Goal: Information Seeking & Learning: Learn about a topic

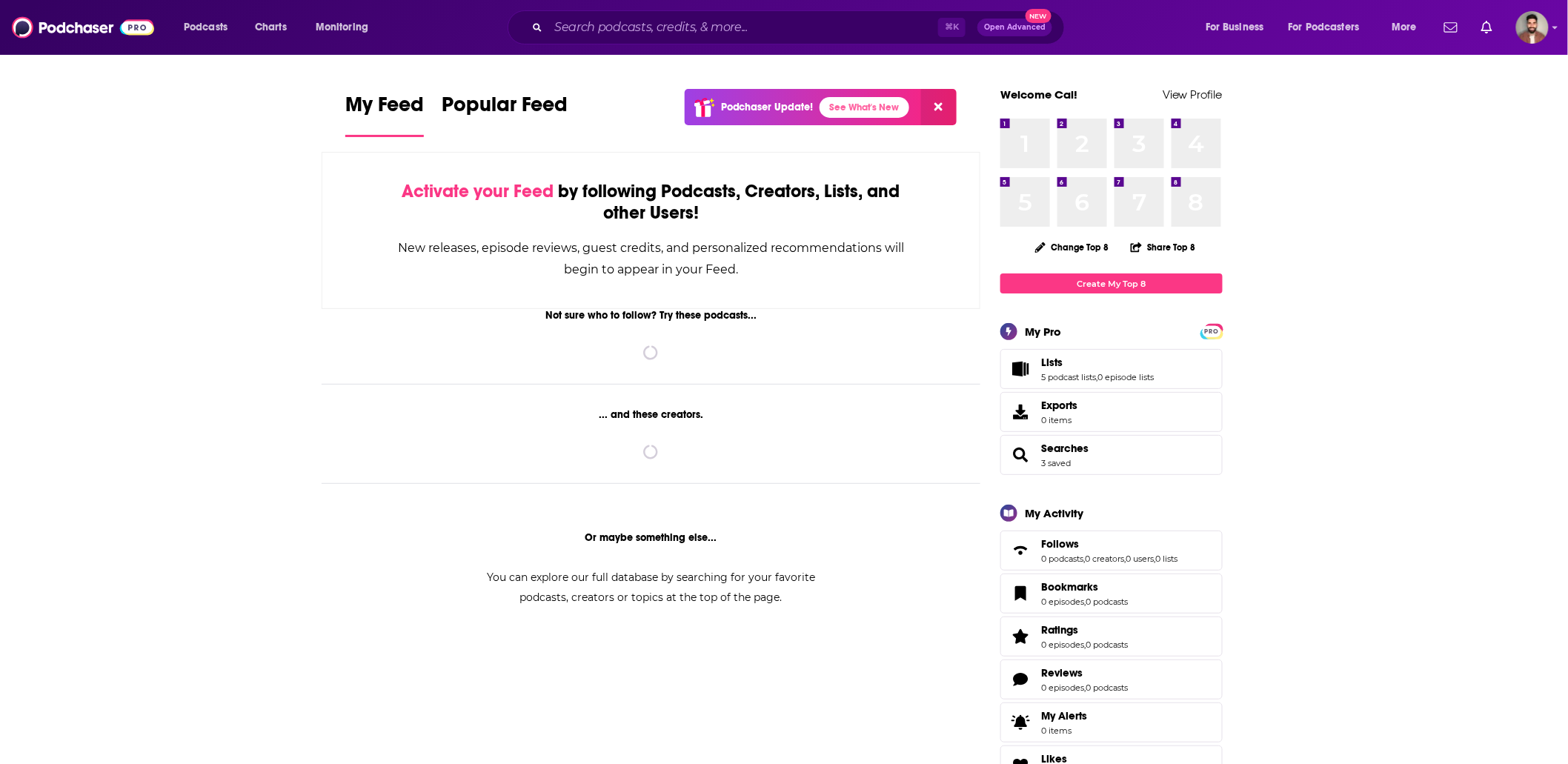
click at [653, 30] on input "Search podcasts, credits, & more..." at bounding box center [743, 27] width 390 height 24
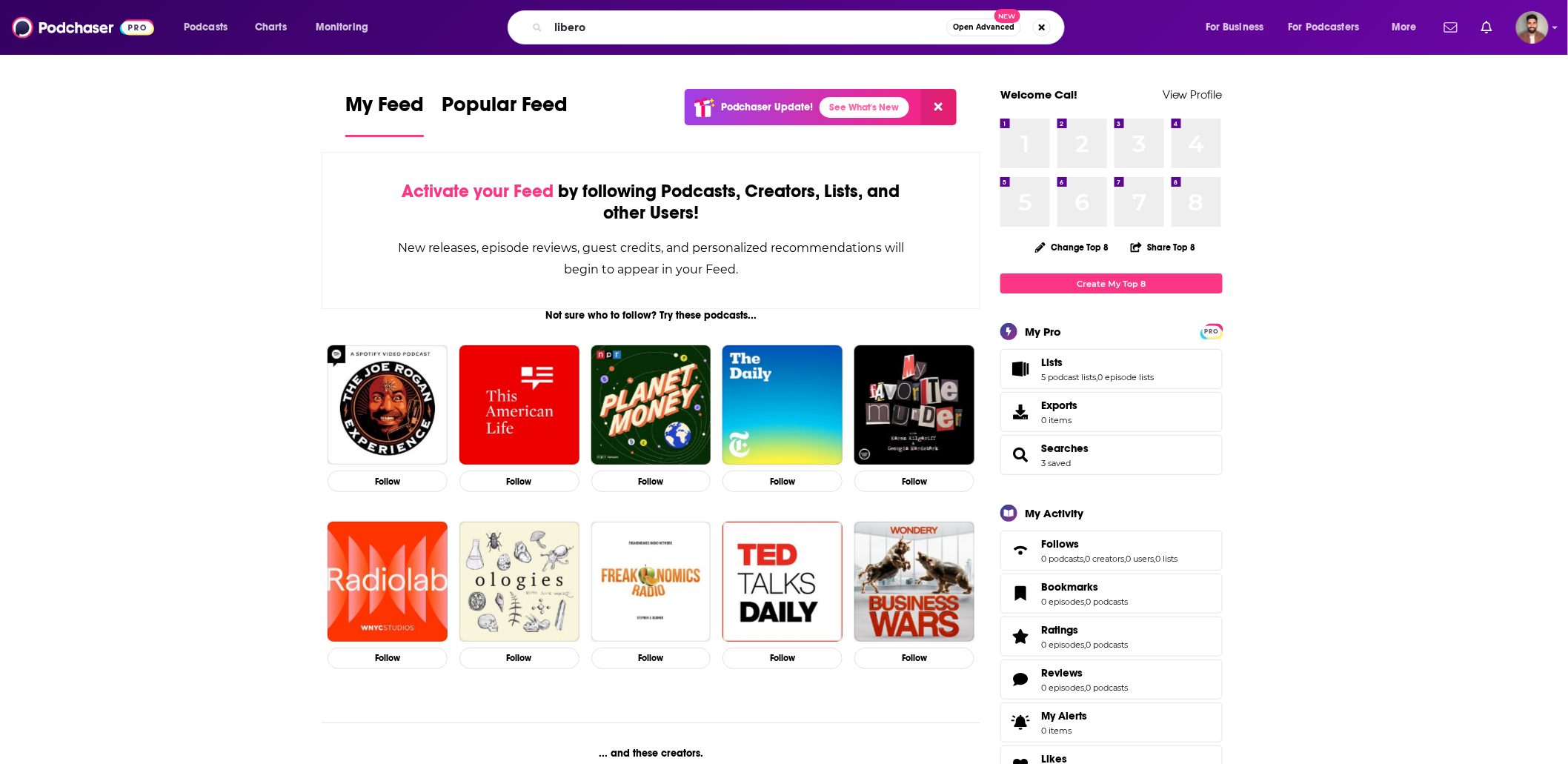
type input "libero"
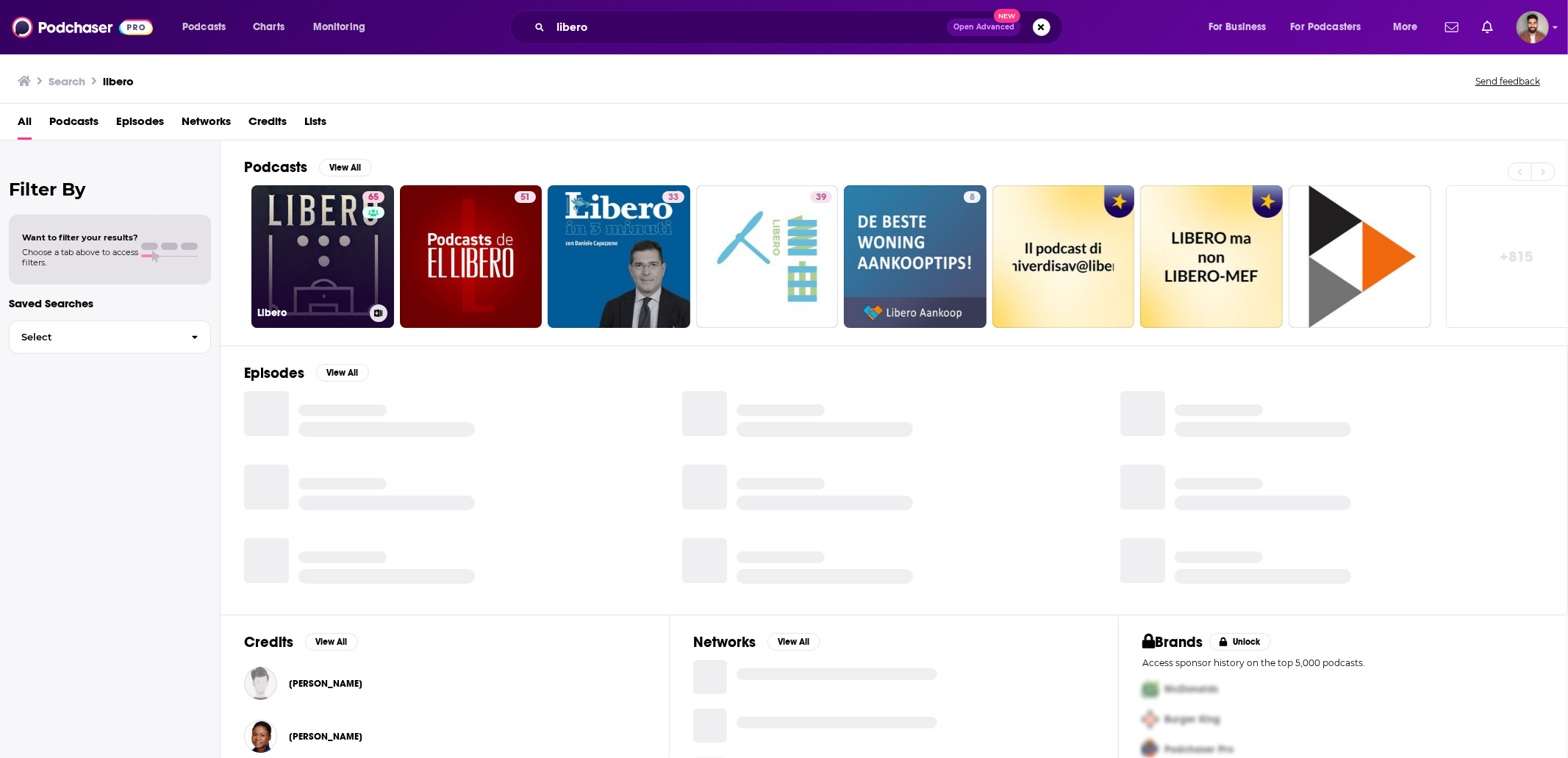
click at [350, 254] on link "65 Libero" at bounding box center [323, 256] width 142 height 142
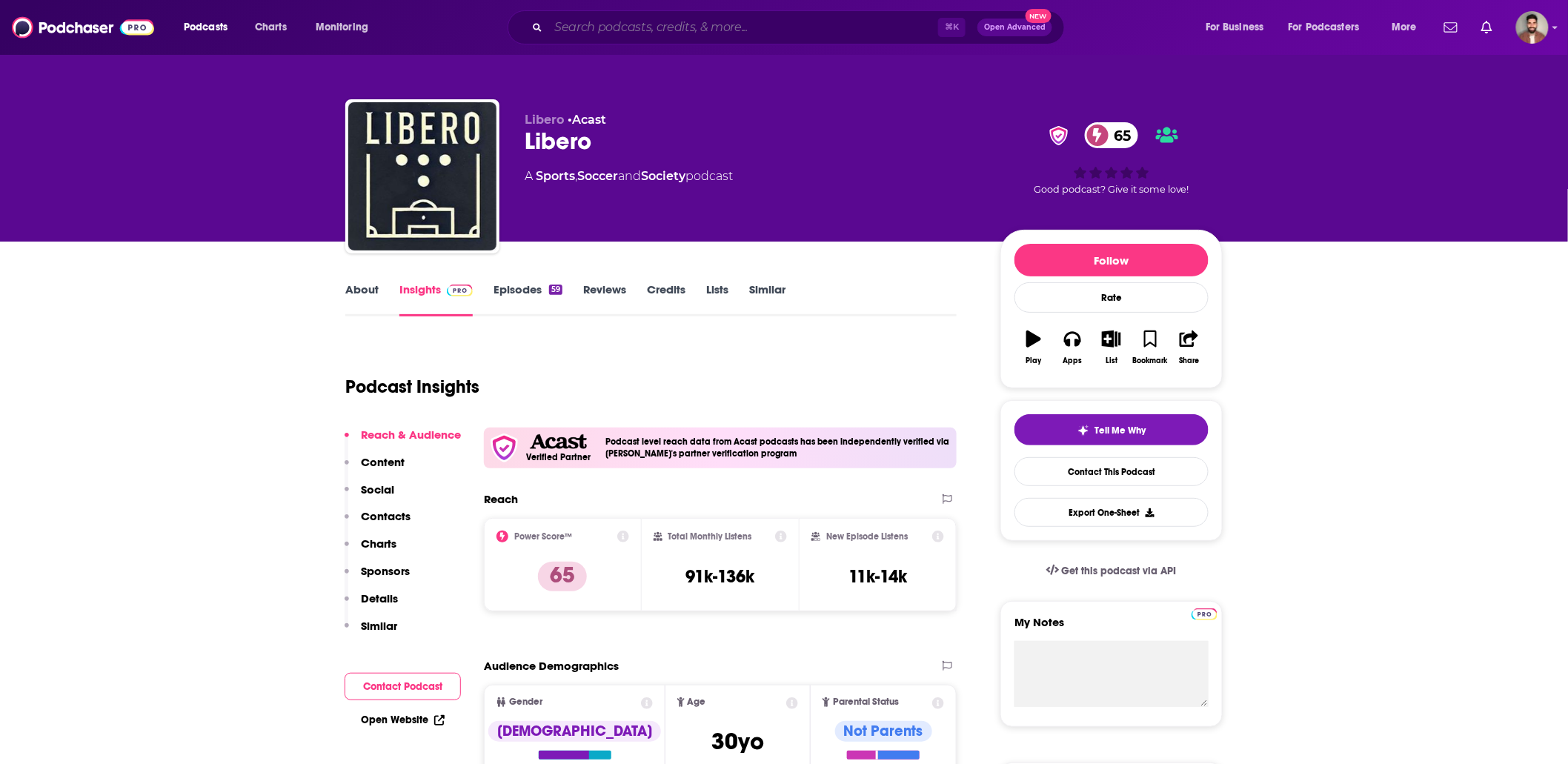
click at [612, 31] on input "Search podcasts, credits, & more..." at bounding box center [743, 27] width 390 height 24
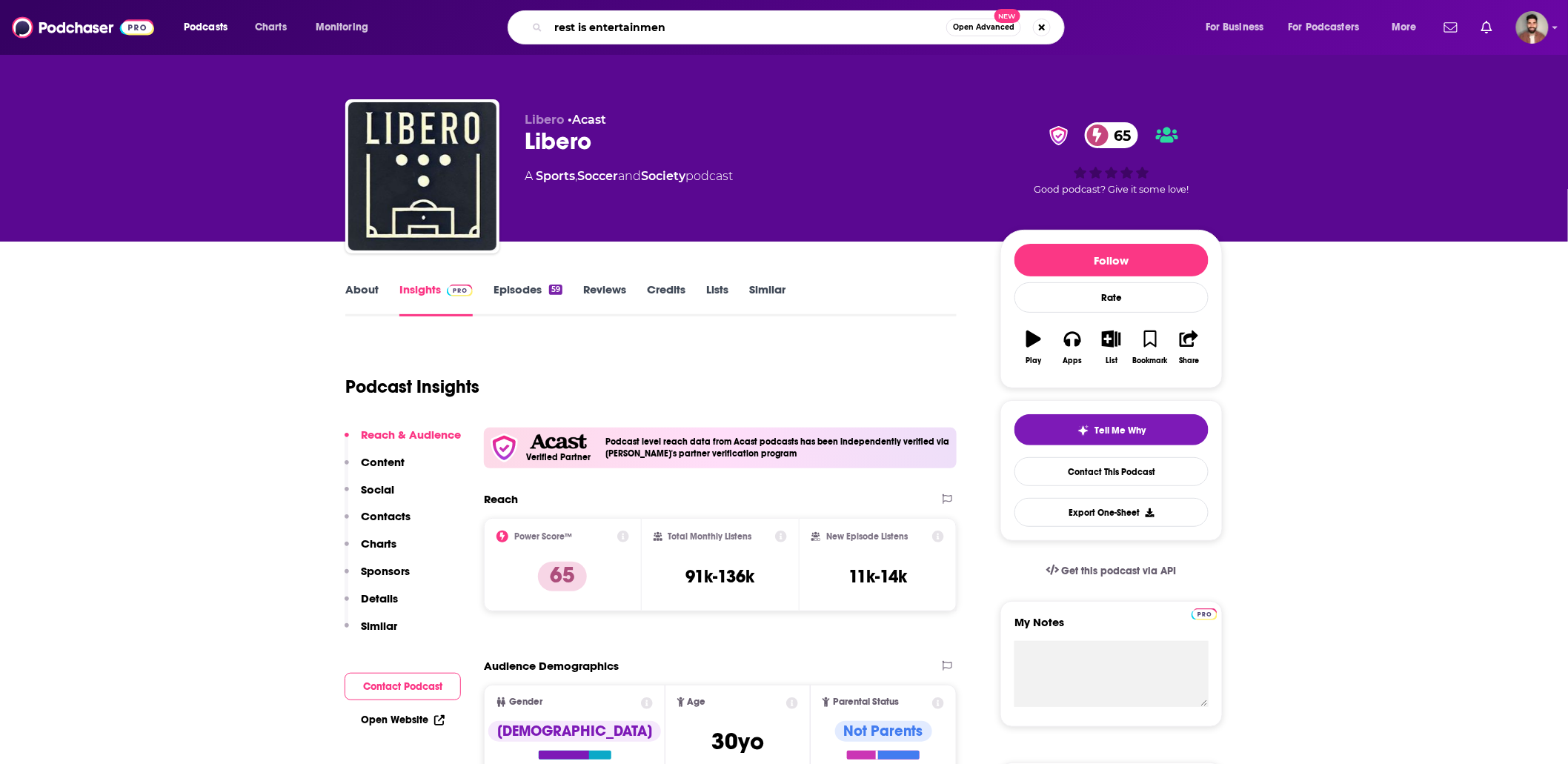
type input "rest is entertainment"
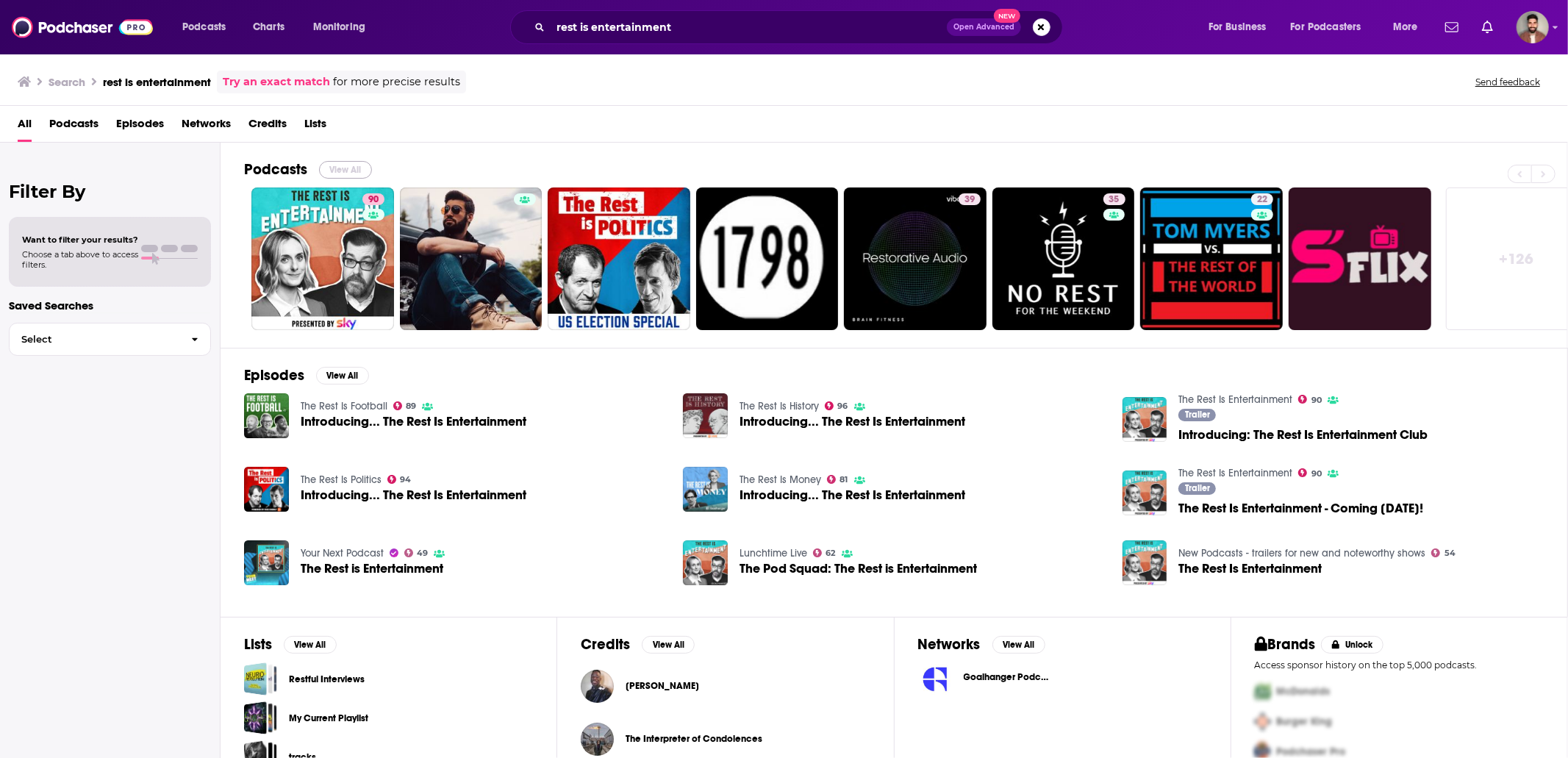
click at [340, 169] on button "View All" at bounding box center [346, 170] width 53 height 18
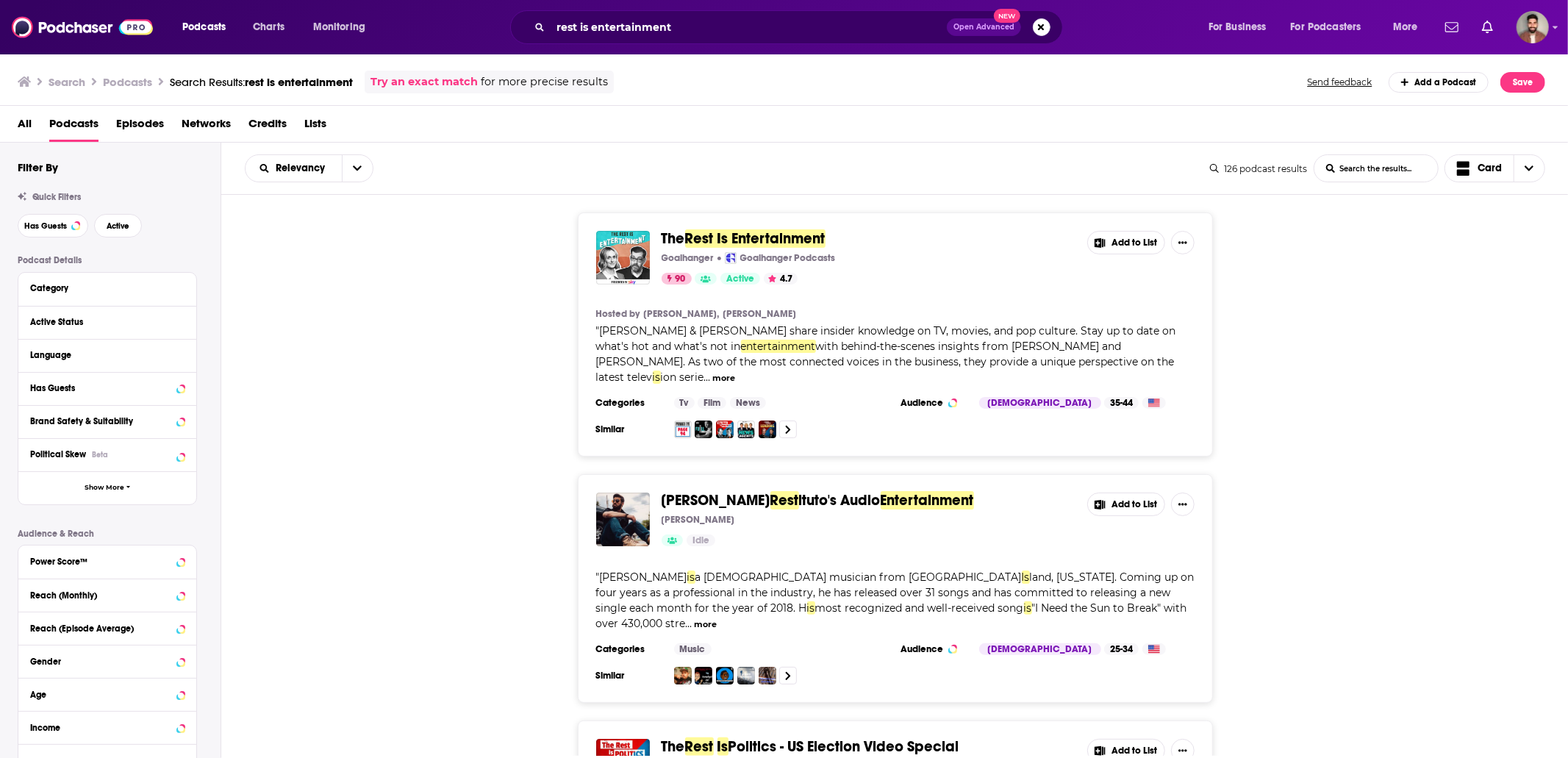
click at [685, 241] on span "The" at bounding box center [673, 238] width 24 height 18
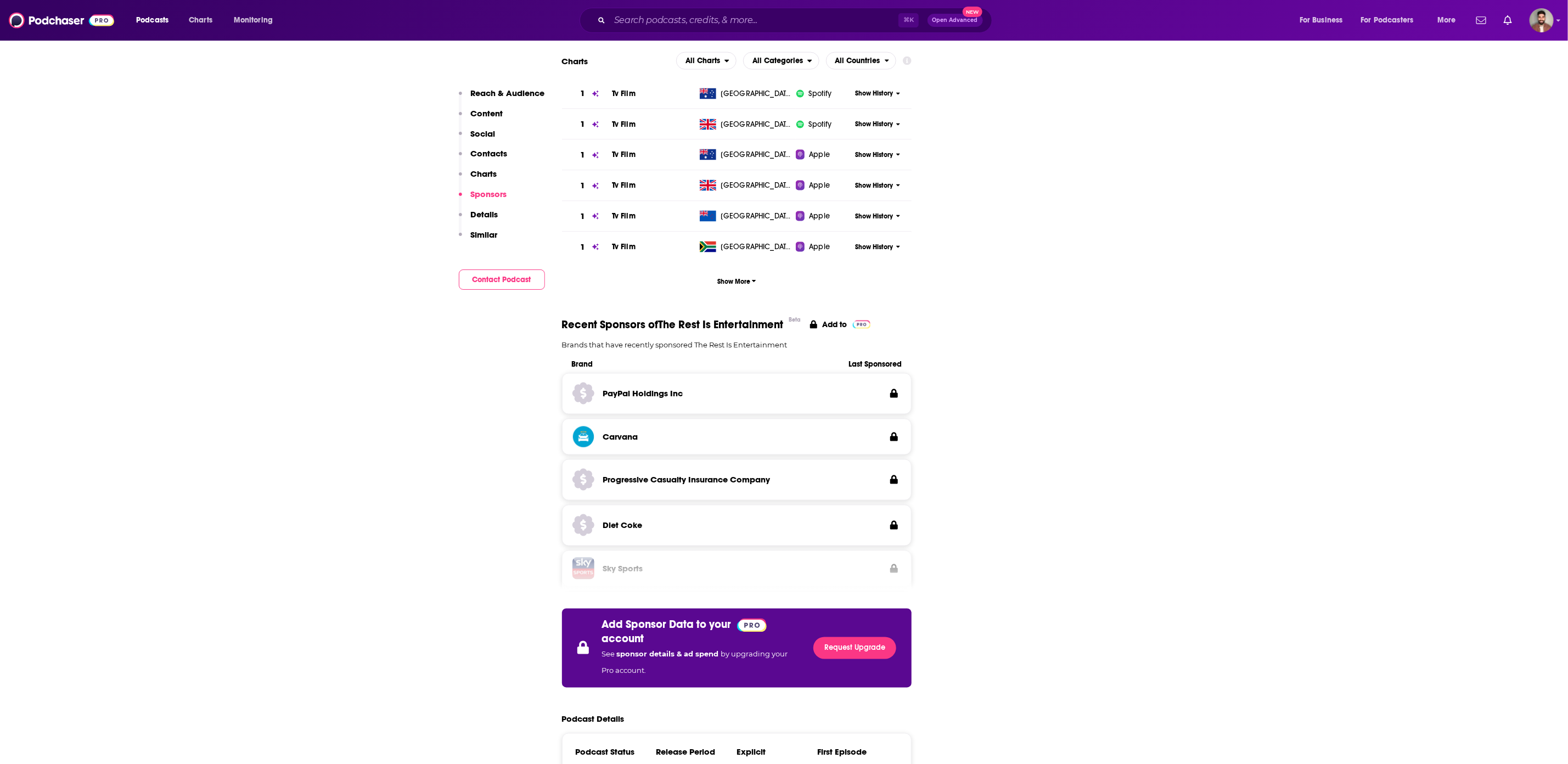
scroll to position [1197, 0]
